Goal: Connect with others: Connect with others

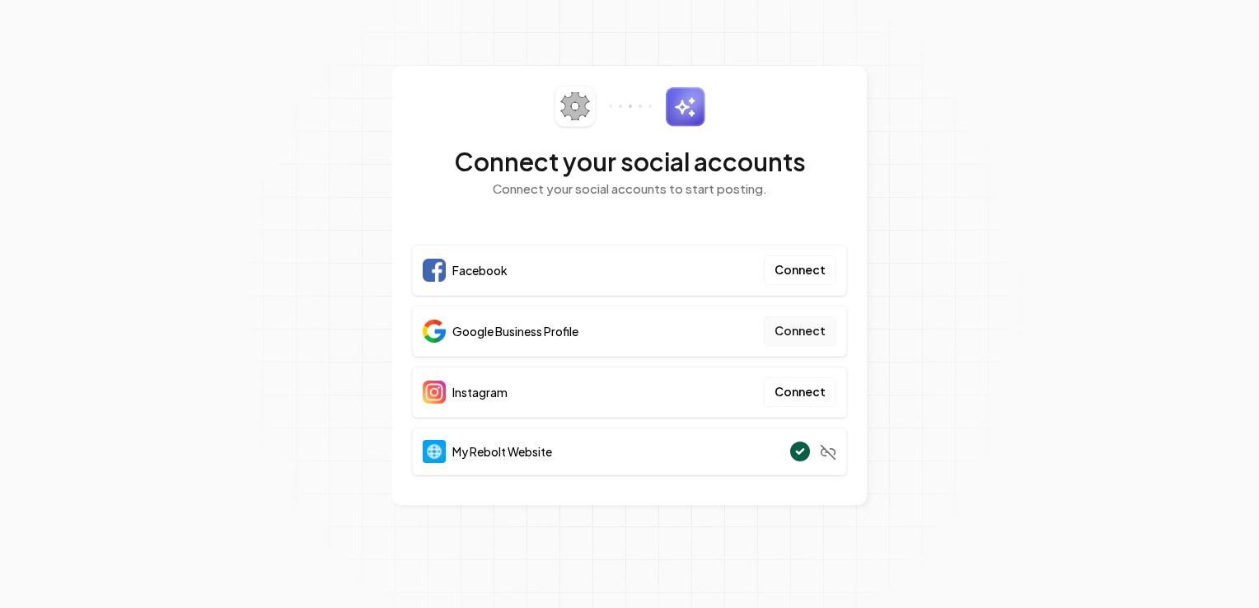
click at [802, 329] on button "Connect" at bounding box center [800, 331] width 72 height 30
click at [792, 328] on button "Connect" at bounding box center [800, 331] width 72 height 30
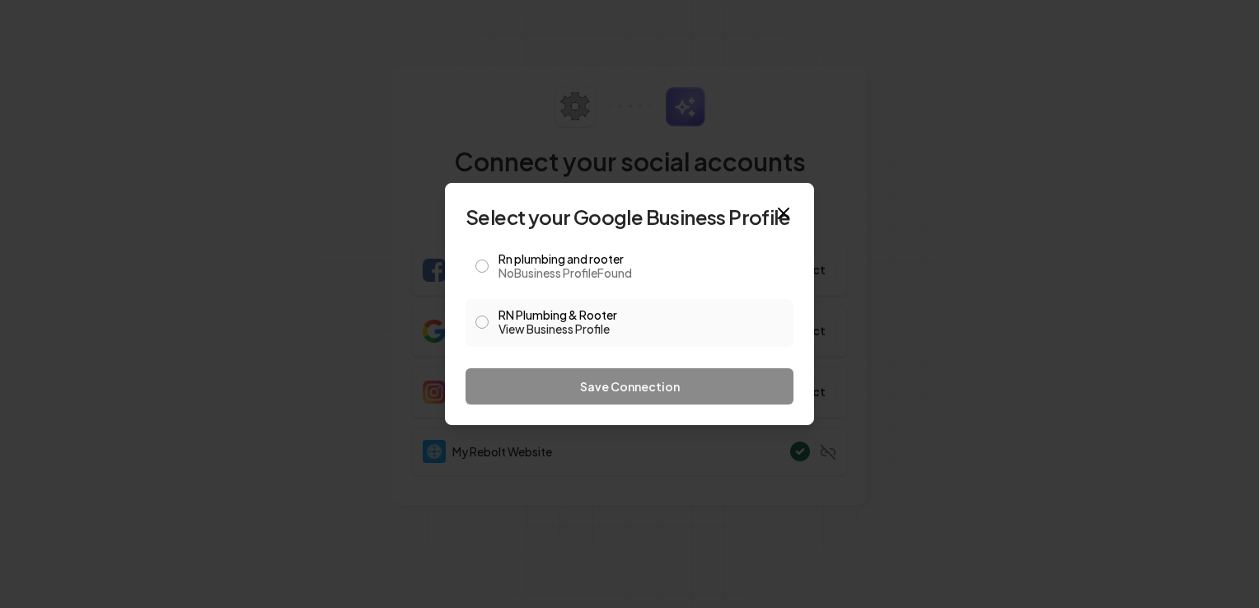
click at [479, 328] on button "RN Plumbing & Rooter View Business Profile" at bounding box center [481, 321] width 13 height 13
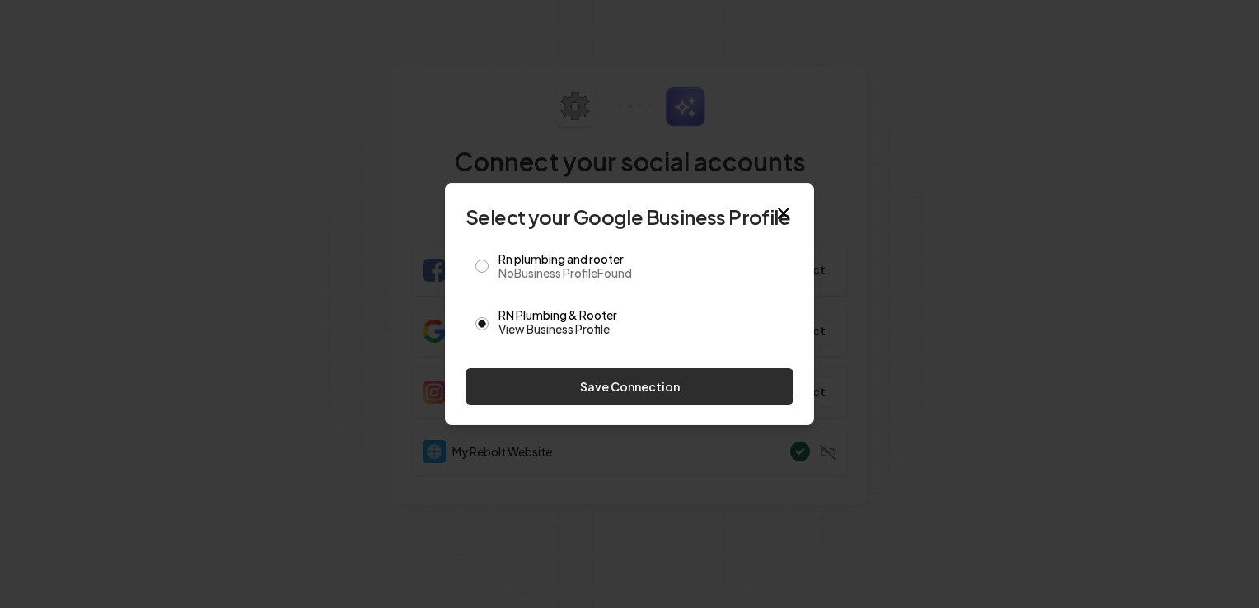
click at [685, 395] on button "Save Connection" at bounding box center [629, 386] width 328 height 36
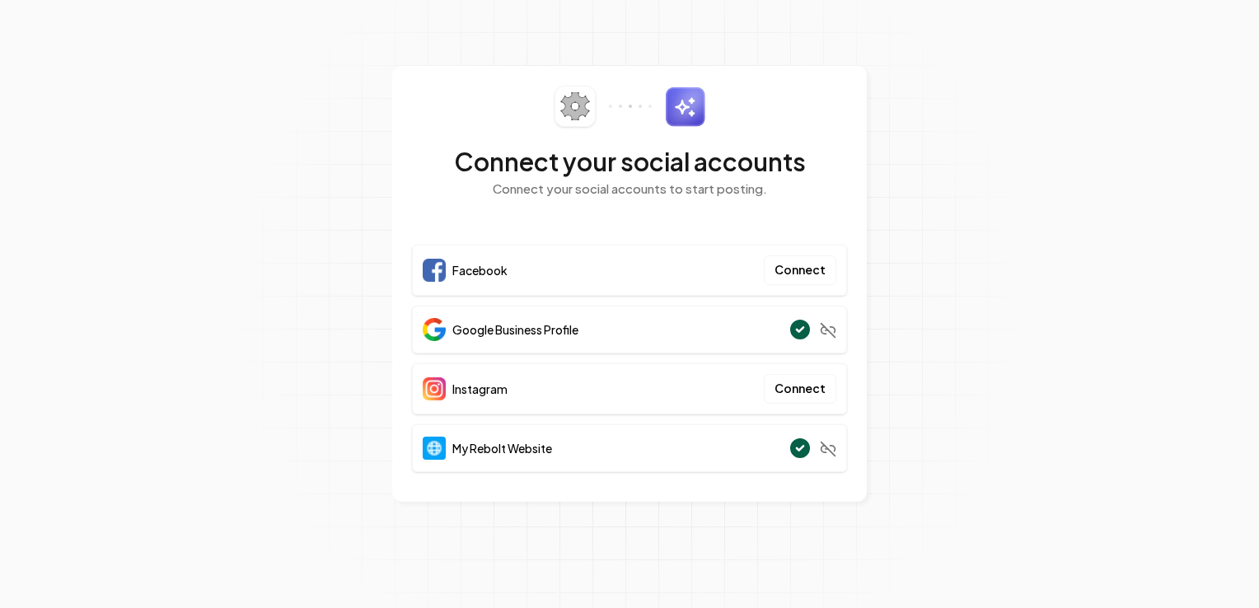
click at [961, 232] on section "Connect your social accounts Connect your social accounts to start posting. Fac…" at bounding box center [629, 304] width 1259 height 608
click at [792, 392] on button "Connect" at bounding box center [800, 389] width 72 height 30
click at [801, 269] on button "Connect" at bounding box center [800, 270] width 72 height 30
click at [811, 385] on button "Connect" at bounding box center [800, 389] width 72 height 30
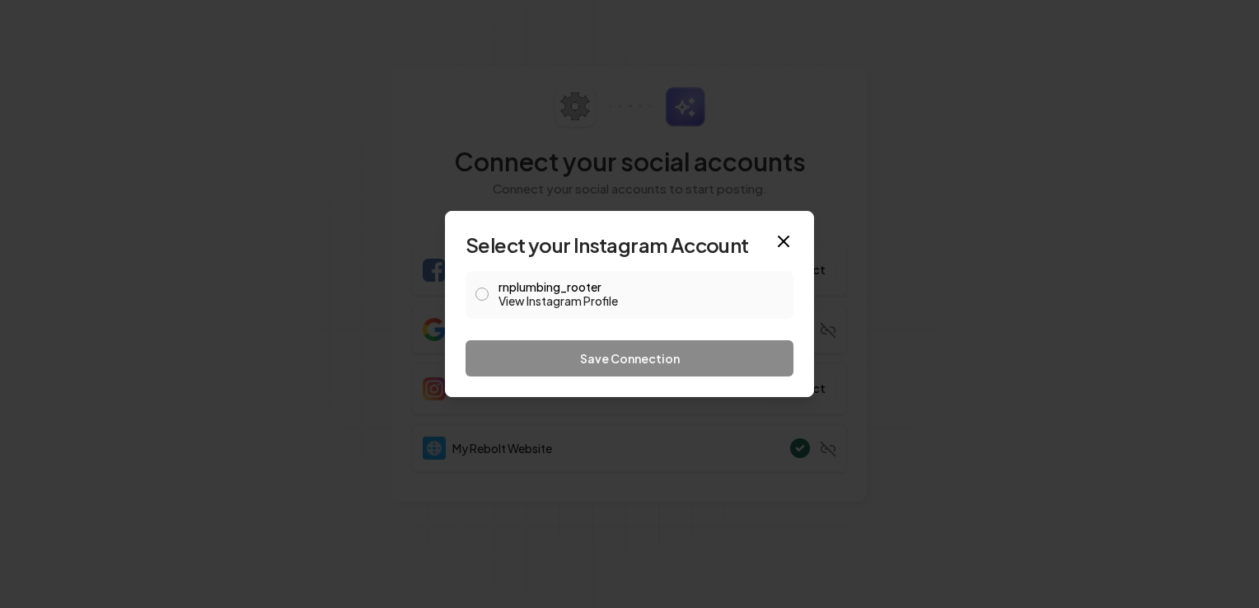
click at [479, 294] on button "rnplumbing_rooter View Instagram Profile" at bounding box center [481, 293] width 13 height 13
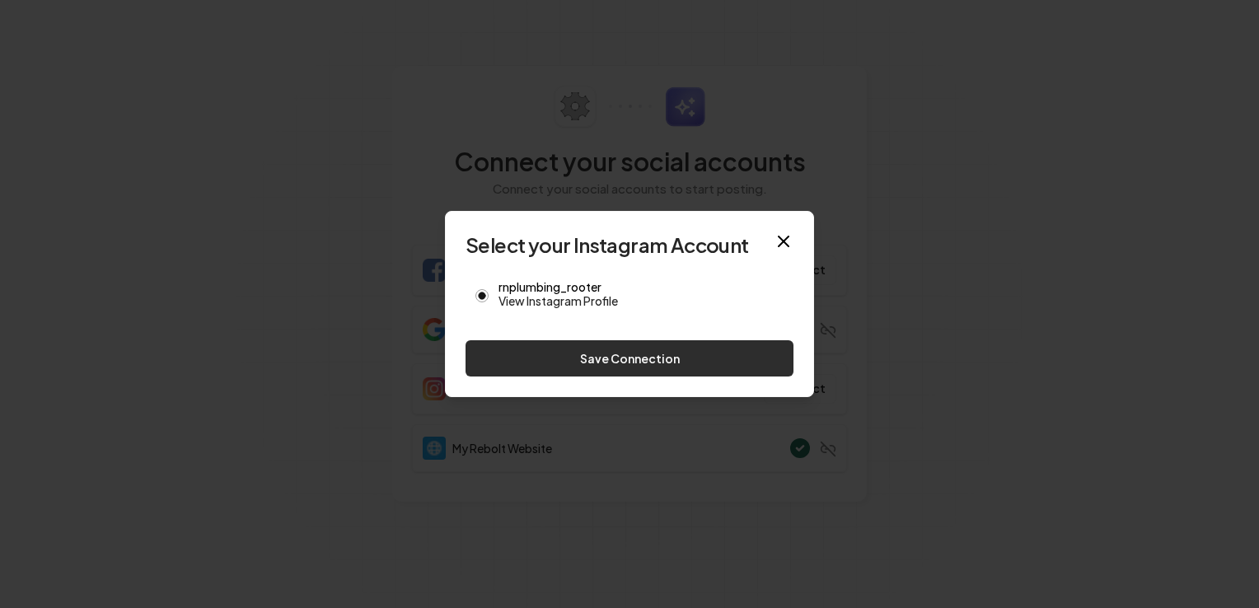
click at [632, 358] on button "Save Connection" at bounding box center [629, 358] width 328 height 36
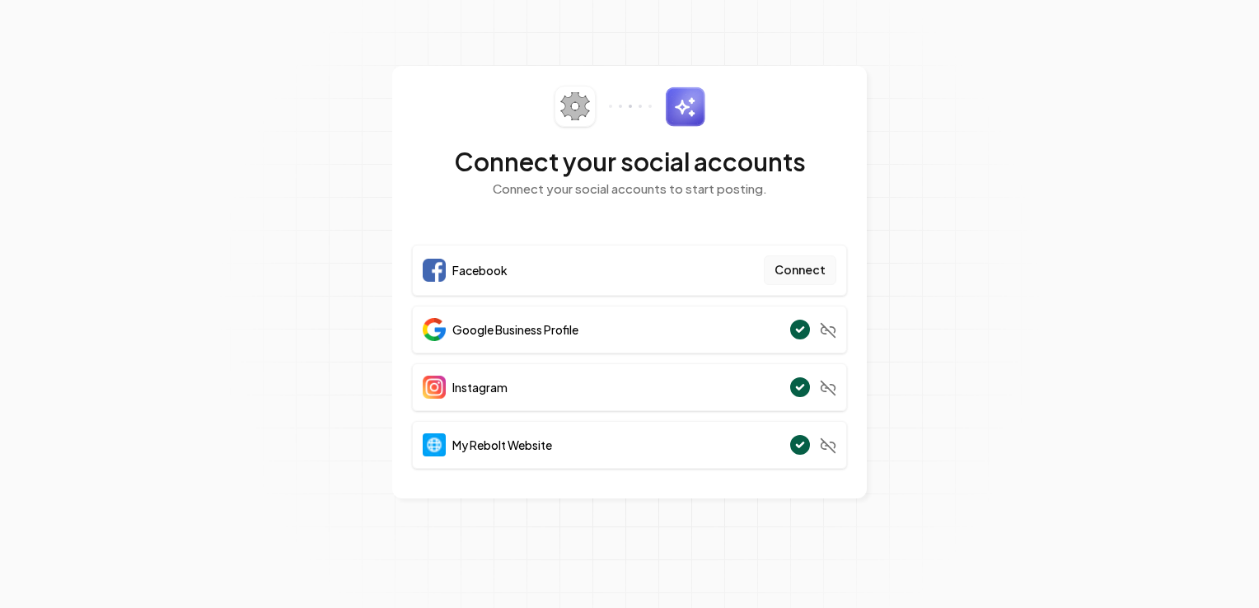
click at [804, 272] on button "Connect" at bounding box center [800, 270] width 72 height 30
click at [808, 264] on button "Connect" at bounding box center [800, 270] width 72 height 30
click at [791, 270] on button "Connect" at bounding box center [800, 270] width 72 height 30
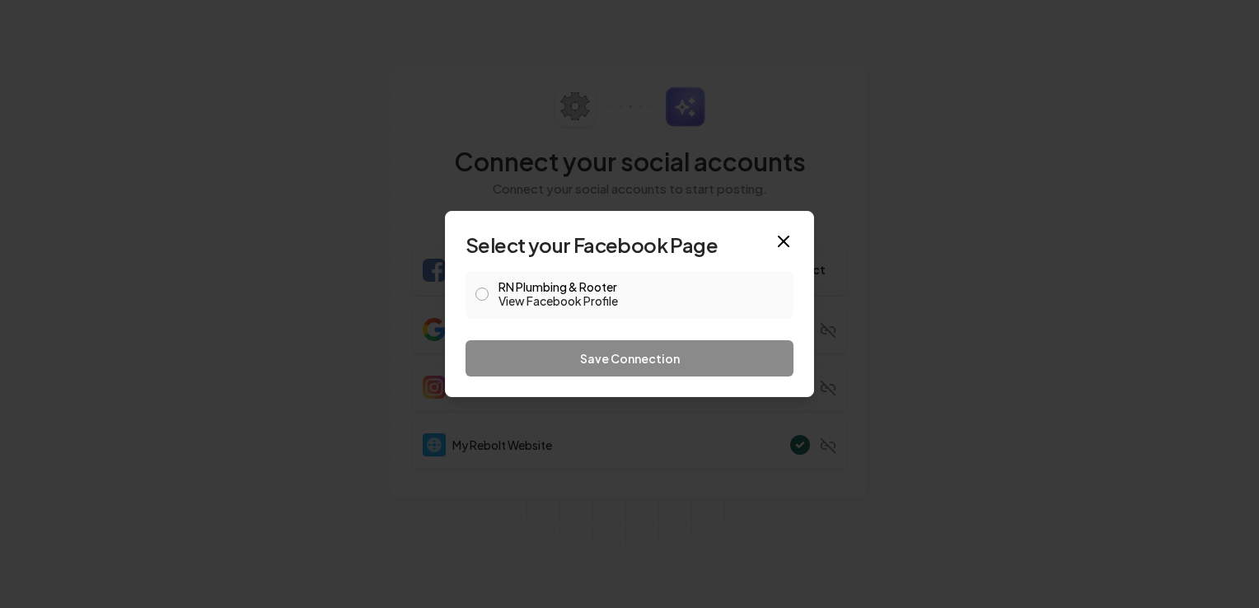
click at [484, 293] on button "RN Plumbing & Rooter View Facebook Profile" at bounding box center [481, 293] width 13 height 13
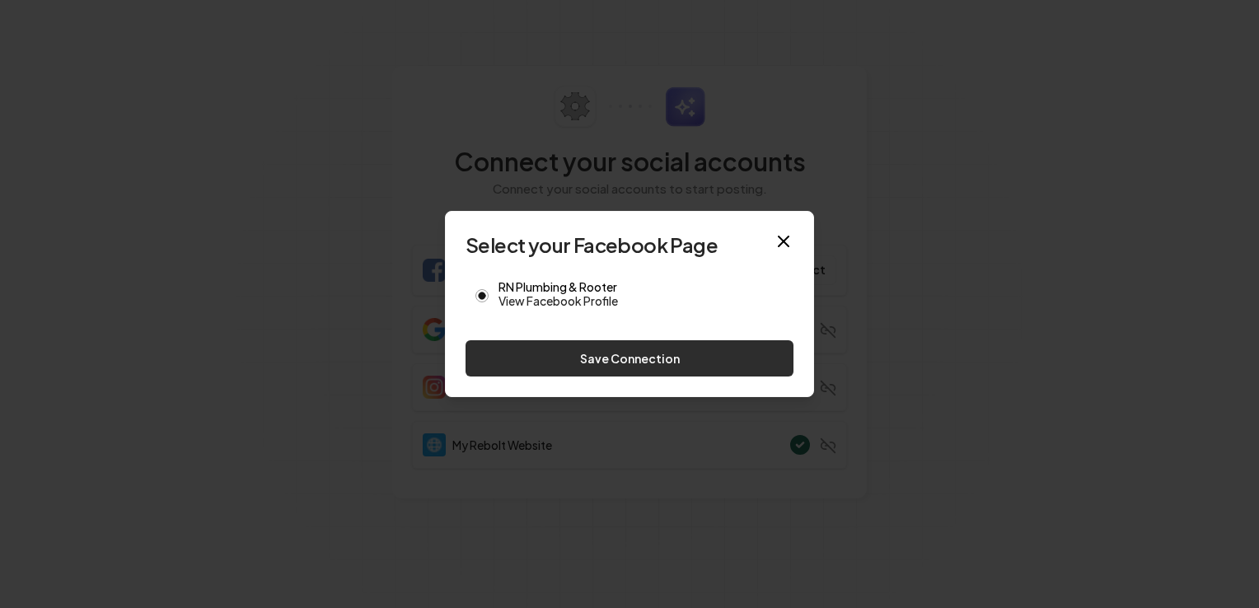
click at [594, 365] on button "Save Connection" at bounding box center [629, 358] width 328 height 36
